Goal: Information Seeking & Learning: Learn about a topic

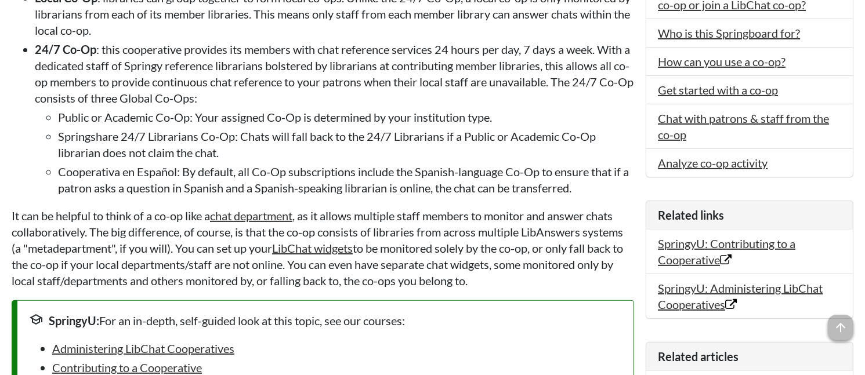
scroll to position [601, 0]
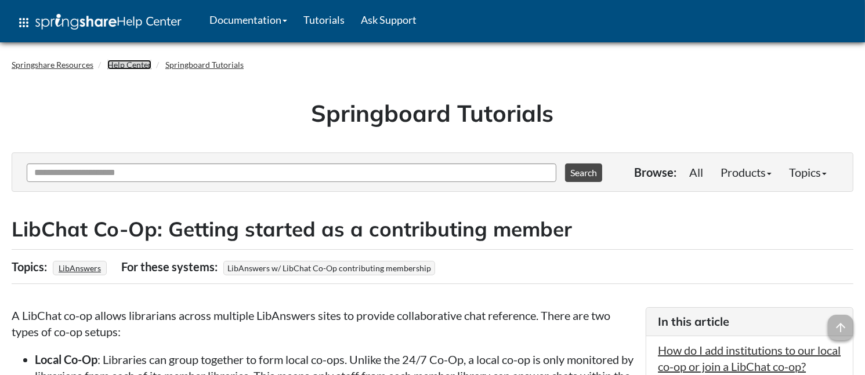
click at [120, 66] on link "Help Center" at bounding box center [129, 65] width 44 height 10
